Goal: Information Seeking & Learning: Check status

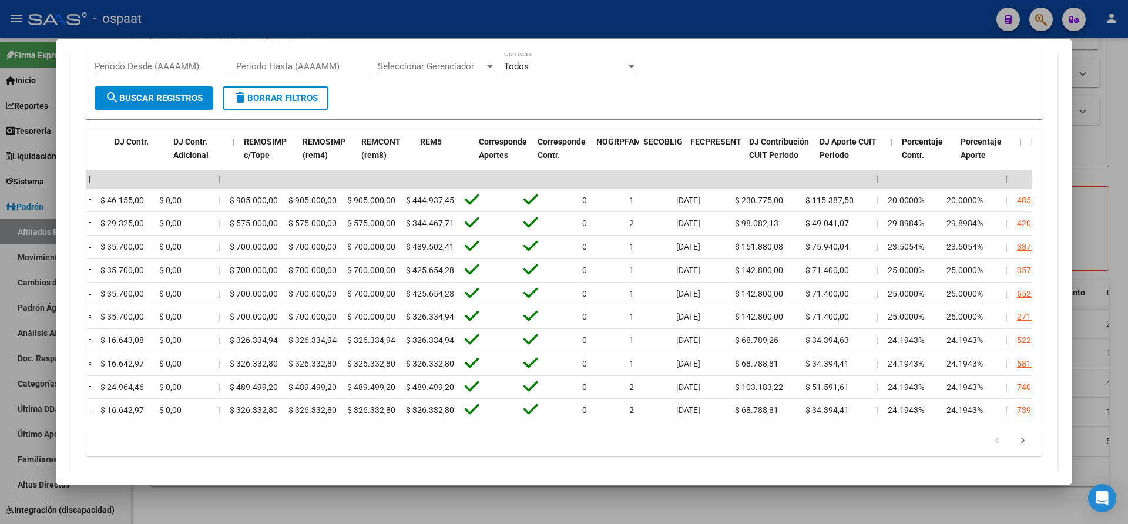
scroll to position [0, 1545]
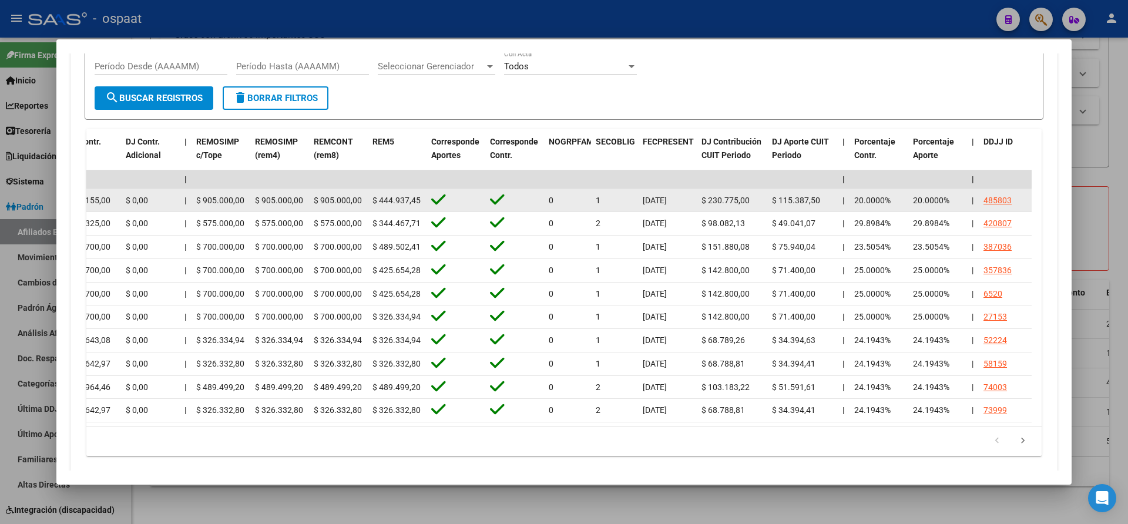
click at [999, 198] on div "485803" at bounding box center [997, 201] width 28 height 14
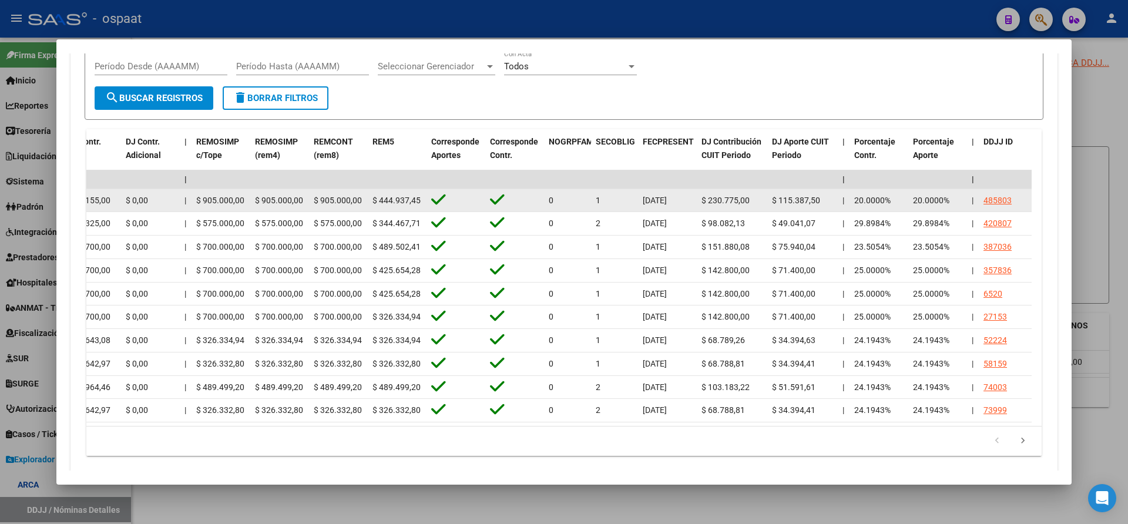
click at [1003, 200] on div "485803" at bounding box center [997, 201] width 28 height 14
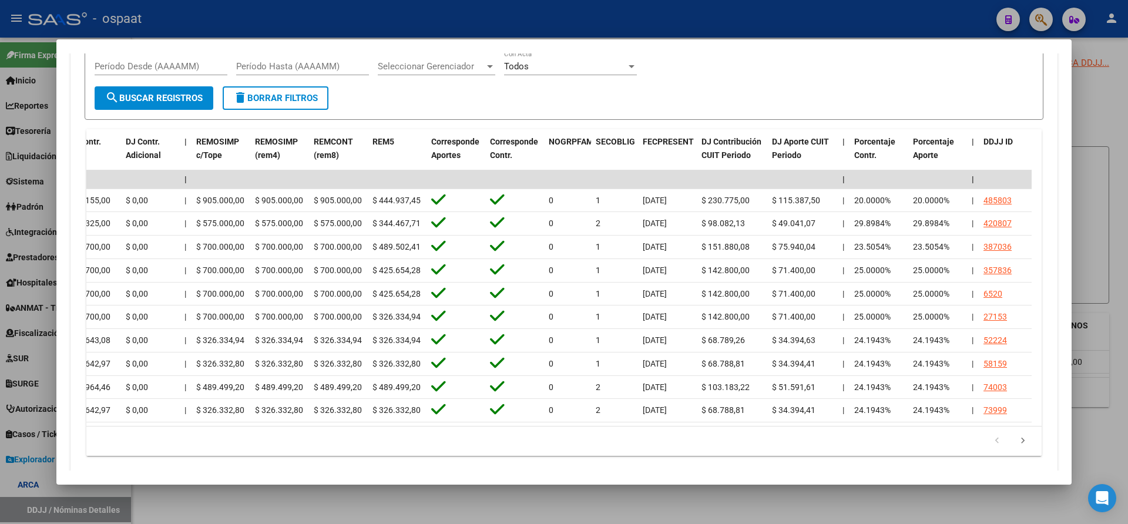
click at [43, 509] on div at bounding box center [564, 262] width 1128 height 524
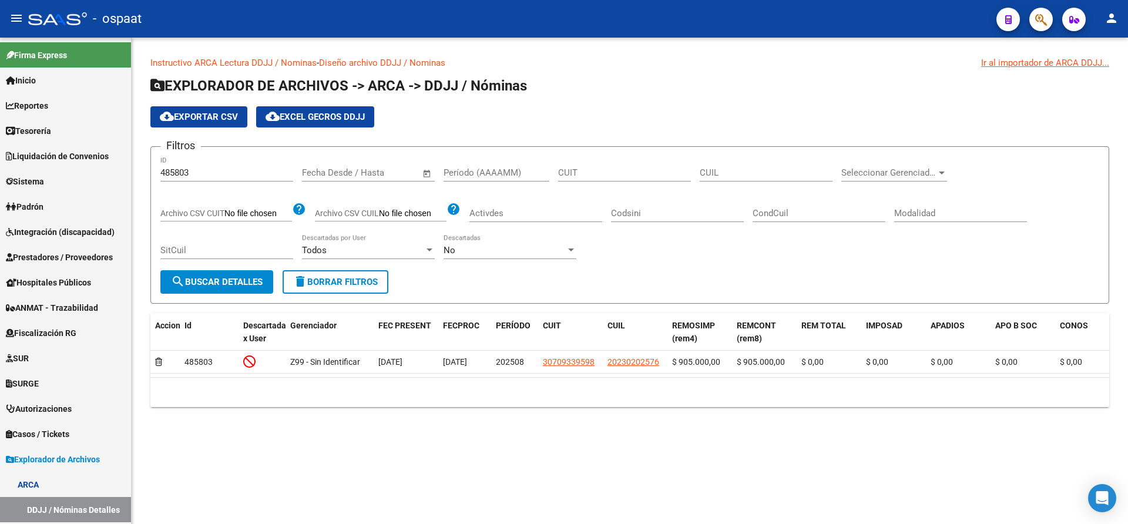
click at [180, 507] on mat-sidenav-content "Instructivo ARCA Lectura DDJJ / Nominas - Diseño archivo DDJJ / Nominas Ir al i…" at bounding box center [630, 281] width 996 height 486
click at [65, 505] on link "DDJJ / Nóminas Detalles" at bounding box center [65, 509] width 131 height 25
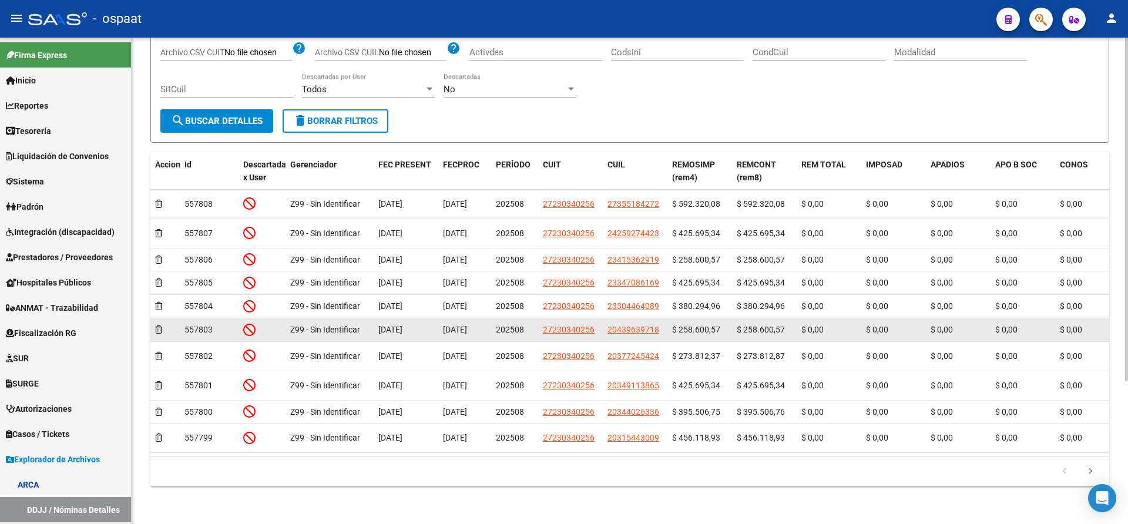
scroll to position [201, 0]
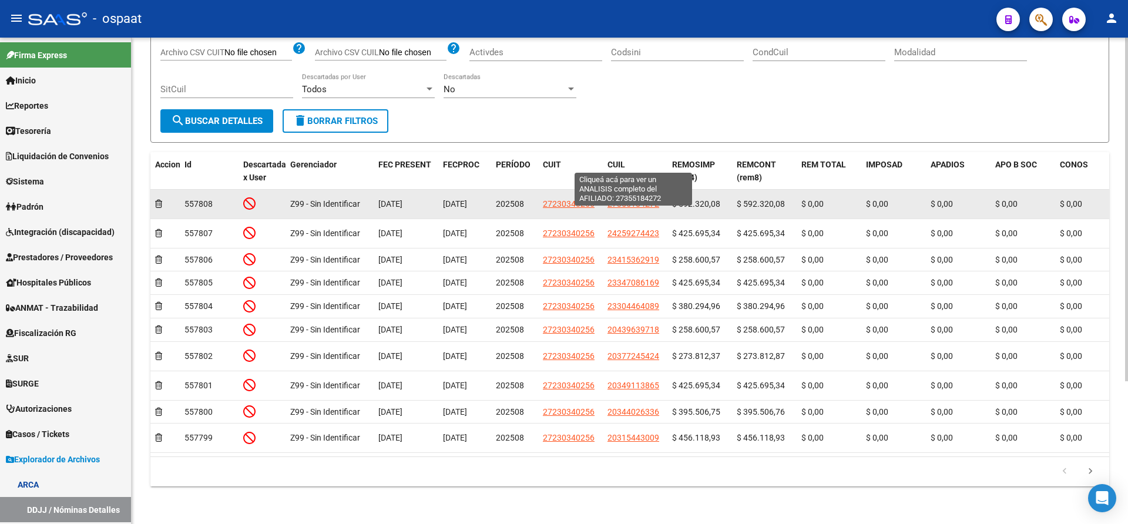
click at [623, 199] on span "27355184272" at bounding box center [633, 203] width 52 height 9
type textarea "27355184272"
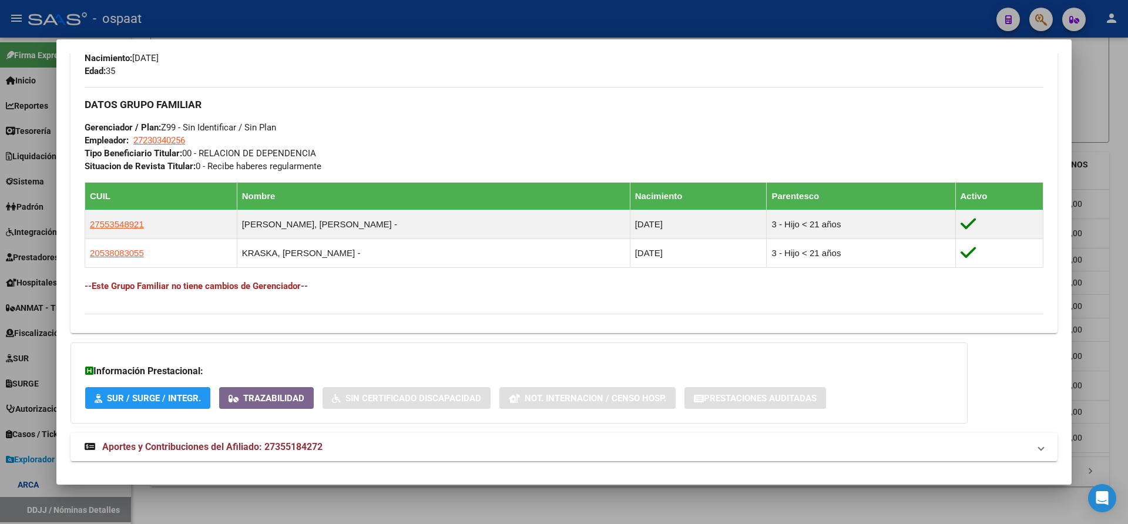
scroll to position [546, 0]
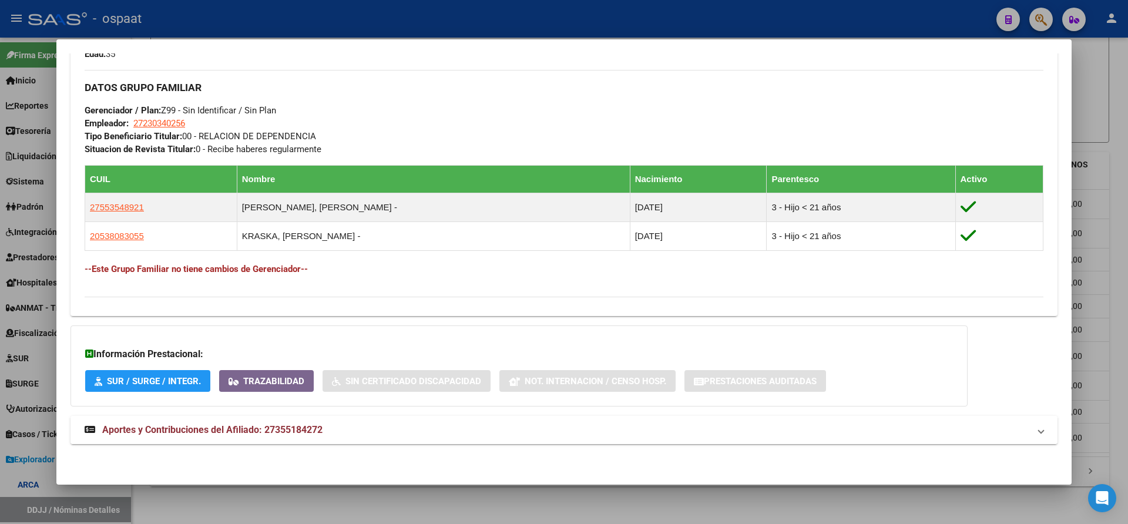
click at [205, 431] on span "Aportes y Contribuciones del Afiliado: 27355184272" at bounding box center [212, 429] width 220 height 11
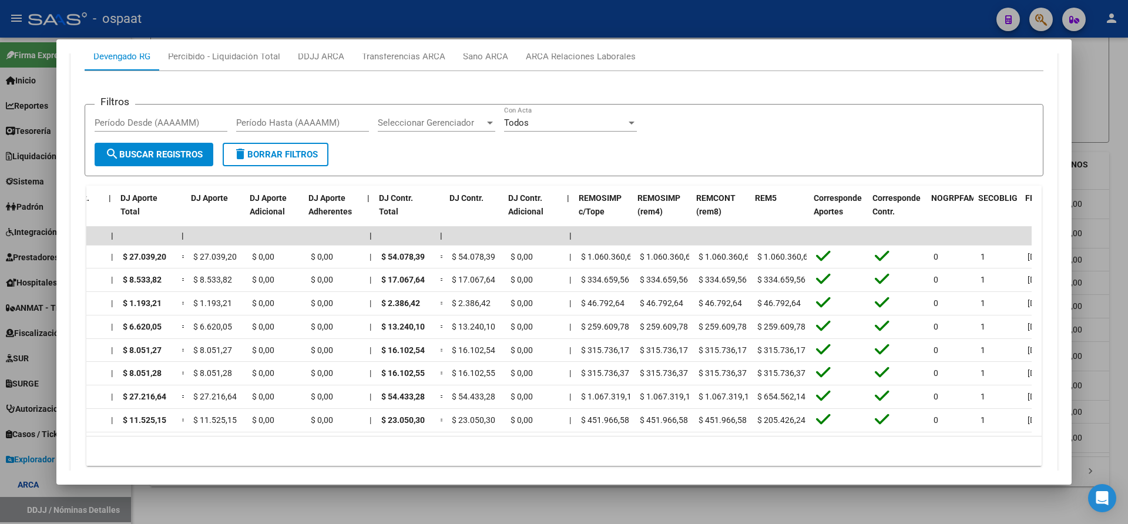
scroll to position [0, 1163]
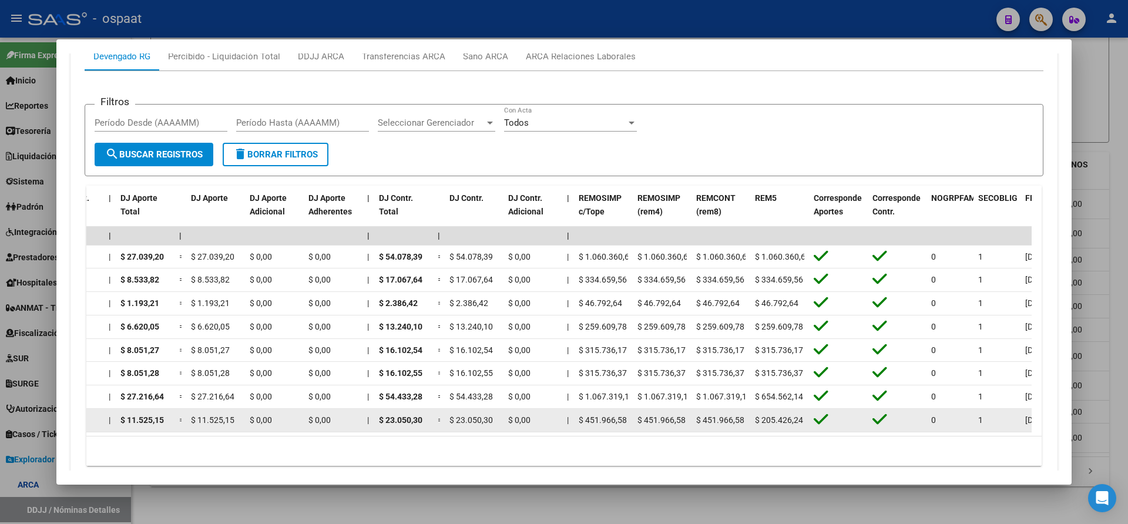
drag, startPoint x: 848, startPoint y: 435, endPoint x: 893, endPoint y: 429, distance: 46.3
click at [893, 429] on datatable-body "| | | | | | | | | | | | | 202507 27230340256 $ 0,00 | | $ 0,00 $ 0,00 $ 81.117,…" at bounding box center [558, 331] width 945 height 209
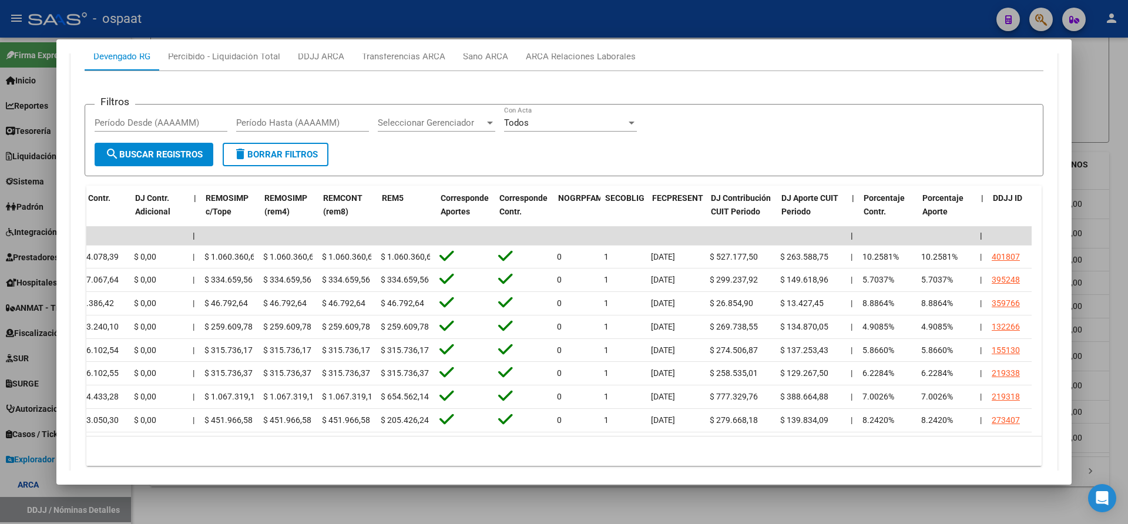
scroll to position [0, 1545]
